Goal: Information Seeking & Learning: Learn about a topic

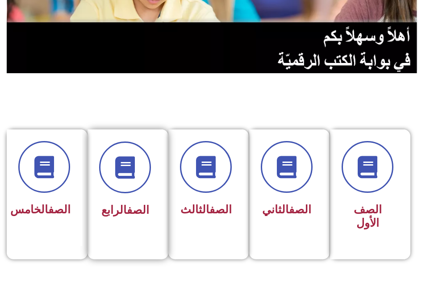
scroll to position [179, 0]
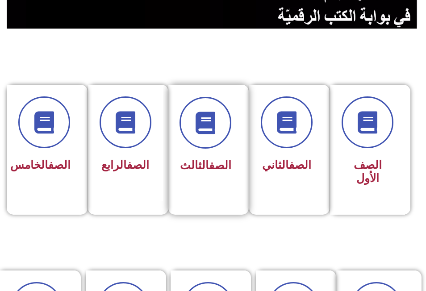
click at [187, 162] on span "الصف الثالث" at bounding box center [205, 165] width 51 height 13
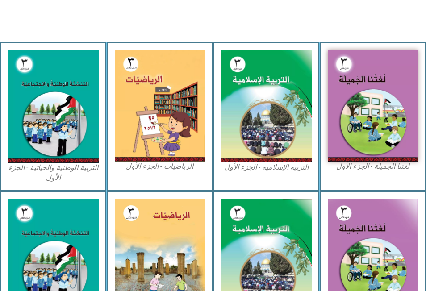
scroll to position [268, 0]
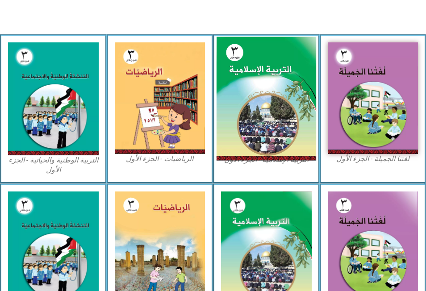
click at [288, 72] on img at bounding box center [266, 99] width 100 height 124
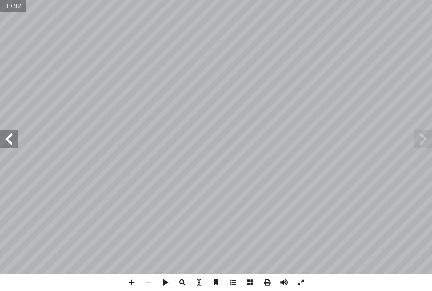
click at [5, 135] on span at bounding box center [9, 139] width 18 height 18
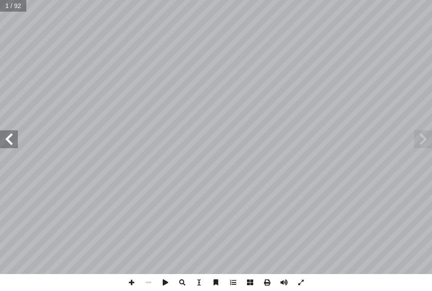
click at [5, 135] on span at bounding box center [9, 139] width 18 height 18
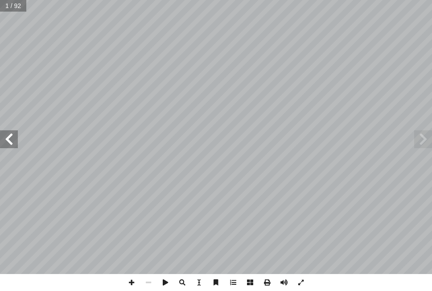
click at [5, 135] on span at bounding box center [9, 139] width 18 height 18
click at [418, 133] on span at bounding box center [424, 139] width 18 height 18
click at [146, 281] on span at bounding box center [148, 282] width 17 height 17
